Goal: Transaction & Acquisition: Obtain resource

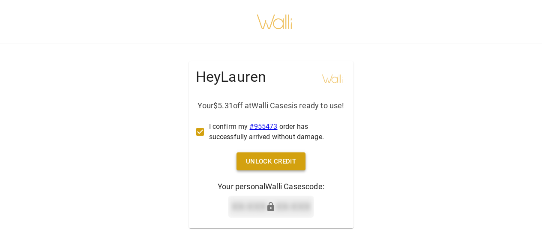
click at [266, 170] on button "Unlock Credit" at bounding box center [270, 161] width 69 height 18
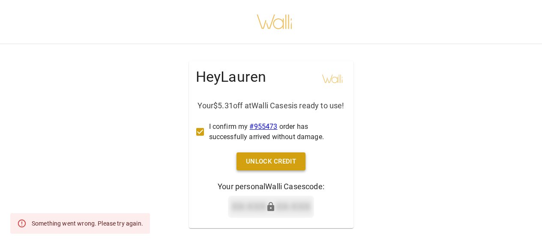
scroll to position [16, 0]
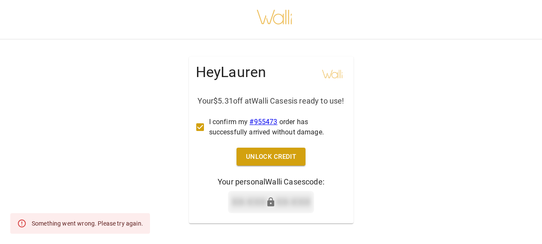
click at [265, 166] on div "Hey [PERSON_NAME] Your $5.31 off at Walli Cases is ready to use! I confirm my #…" at bounding box center [271, 140] width 164 height 167
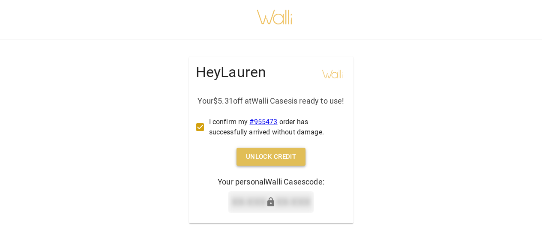
click at [266, 154] on button "Unlock Credit" at bounding box center [270, 157] width 69 height 18
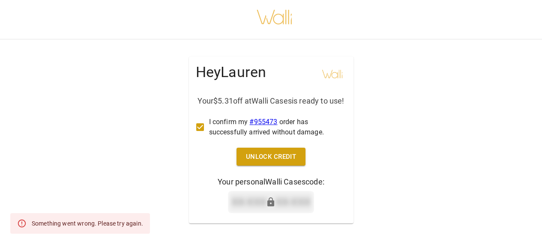
click at [271, 195] on p "XX-XXX - XX-XXX" at bounding box center [270, 201] width 79 height 15
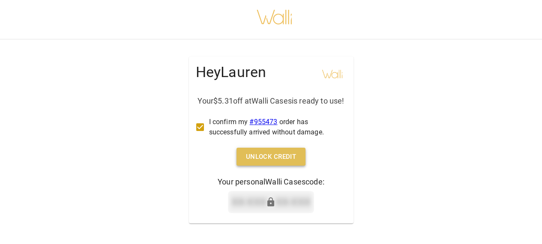
click at [279, 152] on button "Unlock Credit" at bounding box center [270, 157] width 69 height 18
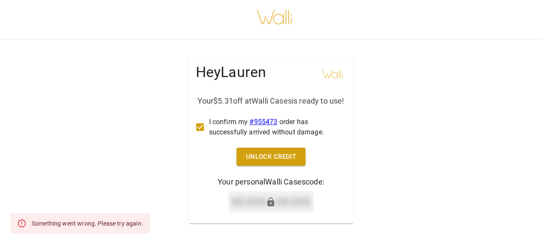
click at [264, 119] on link "# 955473" at bounding box center [263, 122] width 28 height 8
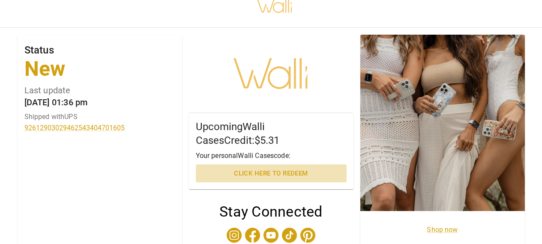
click at [272, 175] on button "Click here to redeem" at bounding box center [271, 173] width 151 height 18
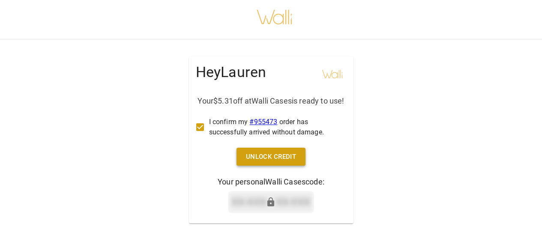
drag, startPoint x: 261, startPoint y: 147, endPoint x: 267, endPoint y: 160, distance: 14.6
click at [267, 160] on div "Hey [PERSON_NAME] Your $5.31 off at Walli Cases is ready to use! I confirm my #…" at bounding box center [271, 140] width 164 height 167
click at [267, 160] on button "Unlock Credit" at bounding box center [270, 157] width 69 height 18
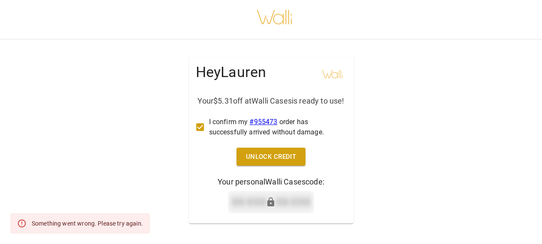
click at [274, 119] on link "# 955473" at bounding box center [263, 122] width 28 height 8
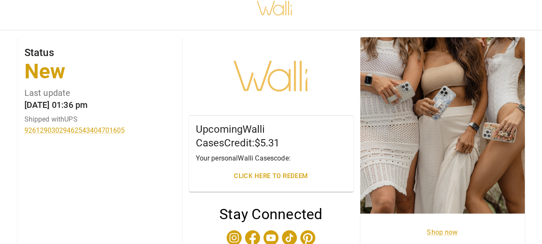
scroll to position [10, 0]
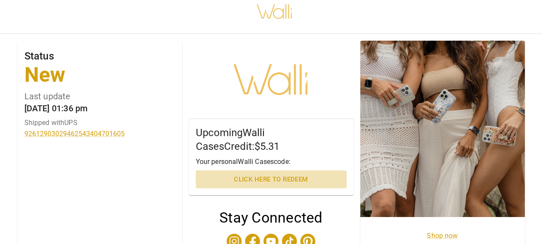
click at [268, 179] on button "Click here to redeem" at bounding box center [271, 179] width 151 height 18
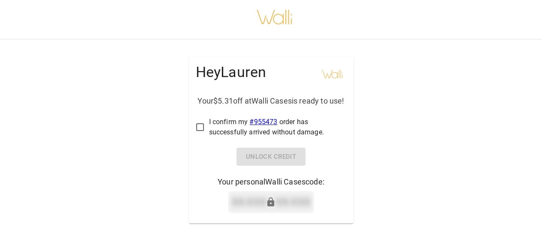
click at [253, 161] on div "Hey [PERSON_NAME] Your $5.31 off at Walli Cases is ready to use! I confirm my #…" at bounding box center [271, 140] width 164 height 167
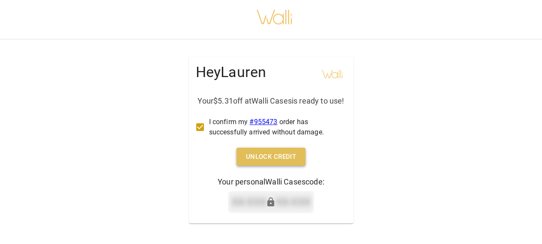
click at [269, 163] on button "Unlock Credit" at bounding box center [270, 157] width 69 height 18
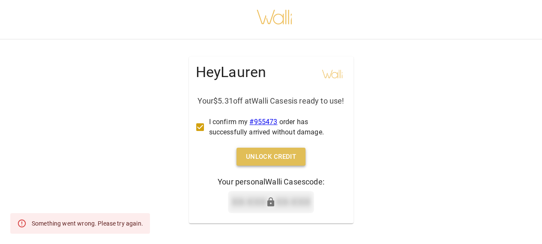
click at [269, 163] on button "Unlock Credit" at bounding box center [270, 157] width 69 height 18
click at [270, 205] on icon at bounding box center [271, 202] width 10 height 10
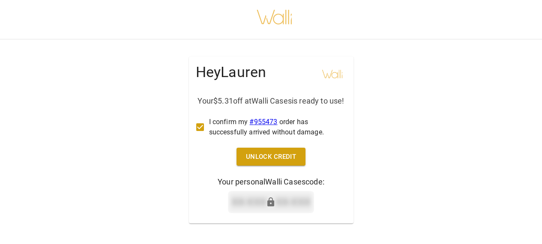
click at [270, 205] on icon at bounding box center [271, 202] width 10 height 10
click at [266, 159] on button "Unlock Credit" at bounding box center [270, 157] width 69 height 18
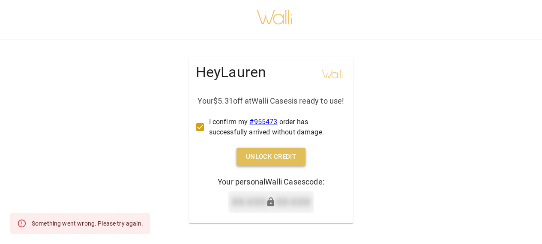
click at [266, 159] on button "Unlock Credit" at bounding box center [270, 157] width 69 height 18
click at [260, 166] on button "Unlock Credit" at bounding box center [270, 157] width 69 height 18
